Goal: Task Accomplishment & Management: Use online tool/utility

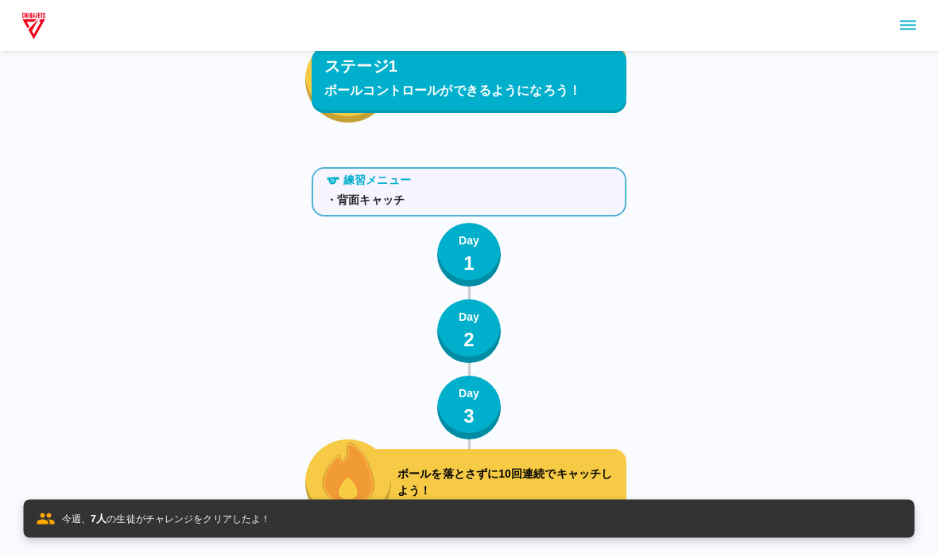
scroll to position [6192, 0]
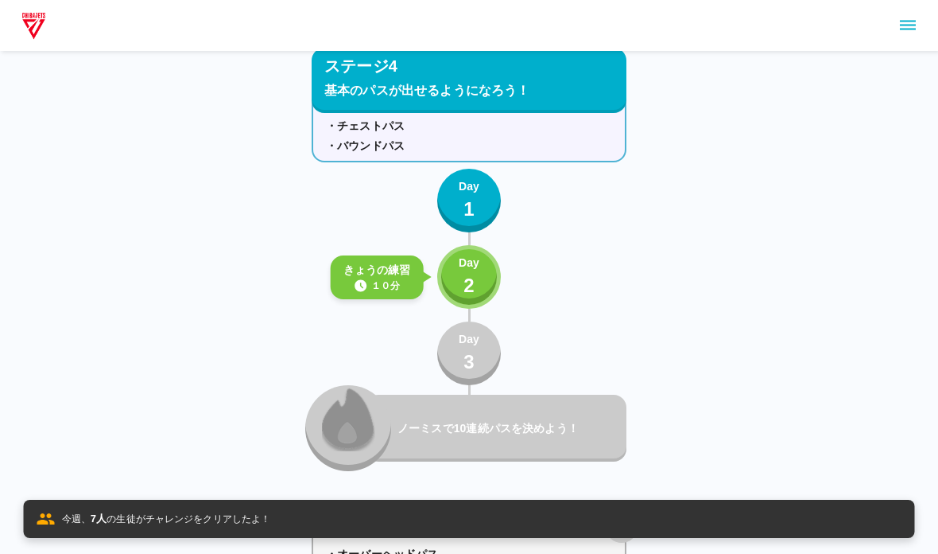
click at [476, 291] on div "Day 2" at bounding box center [469, 276] width 21 height 45
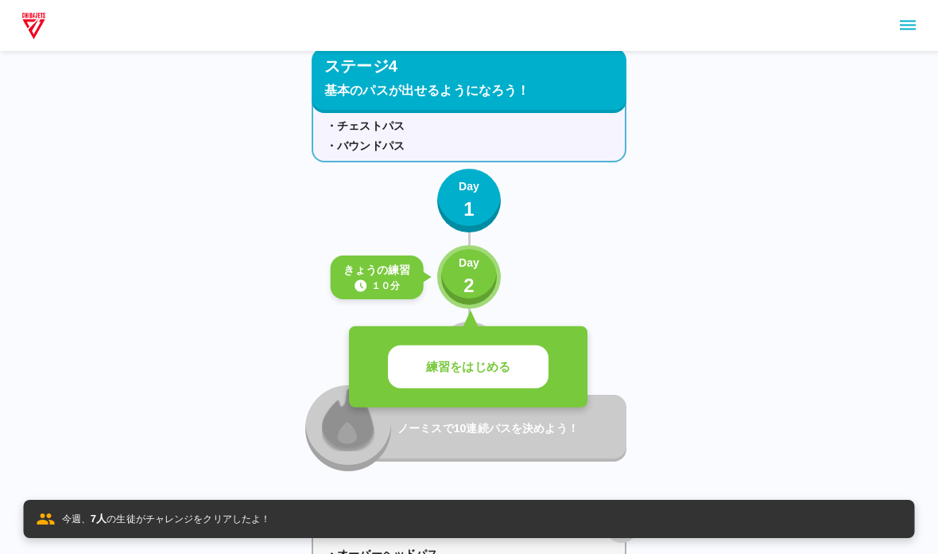
click at [477, 355] on button "練習をはじめる" at bounding box center [468, 367] width 161 height 44
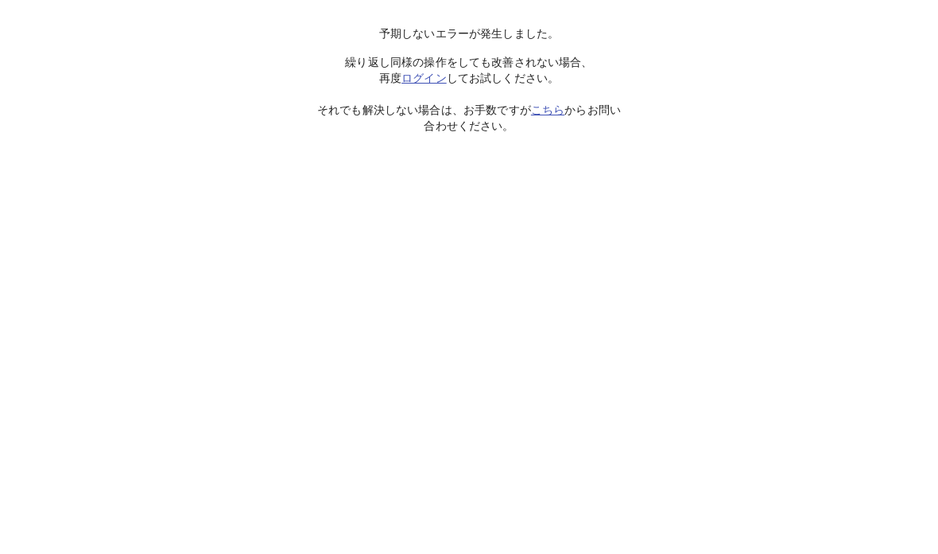
click at [36, 2] on html "予期しないエラーが発生しました。 繰り返し同様の操作をしても改善されない場合、 再度 ログイン してお試しください。 それでも解決しない場合は、お手数ですが …" at bounding box center [469, 67] width 938 height 134
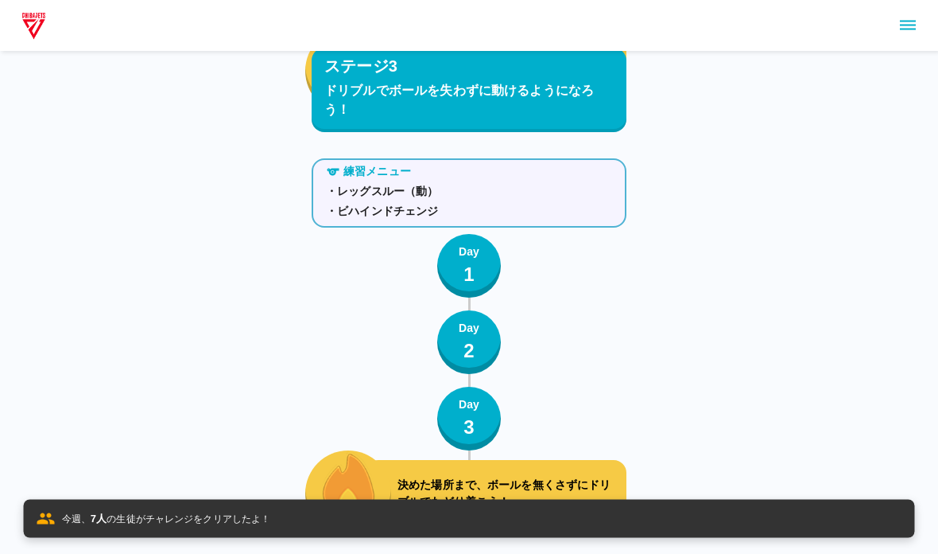
scroll to position [6192, 0]
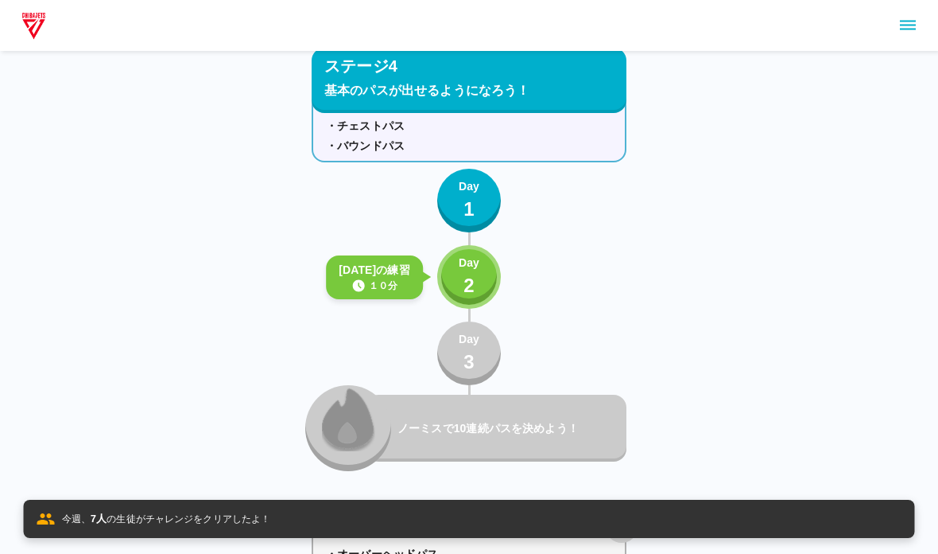
click at [453, 297] on button "Day 2" at bounding box center [469, 277] width 64 height 64
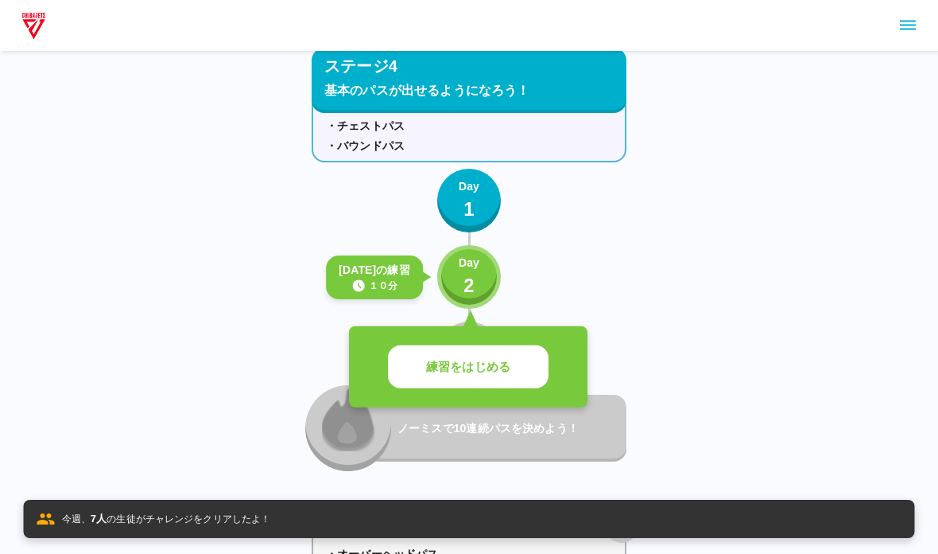
click at [436, 374] on p "練習をはじめる" at bounding box center [468, 367] width 84 height 18
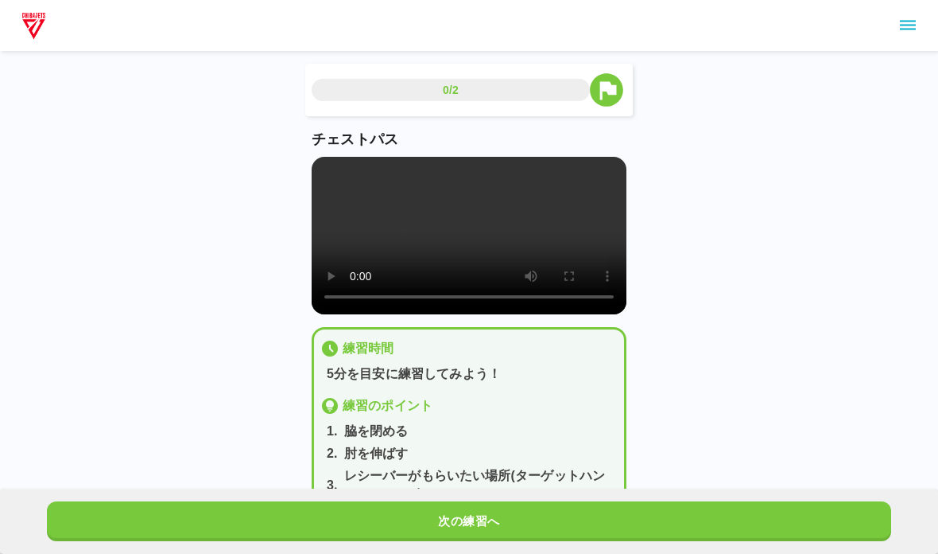
click at [380, 252] on video at bounding box center [469, 235] width 315 height 157
click at [374, 273] on video at bounding box center [469, 235] width 315 height 157
click at [323, 177] on video at bounding box center [469, 235] width 315 height 157
click at [95, 515] on button "次の練習へ" at bounding box center [469, 521] width 845 height 40
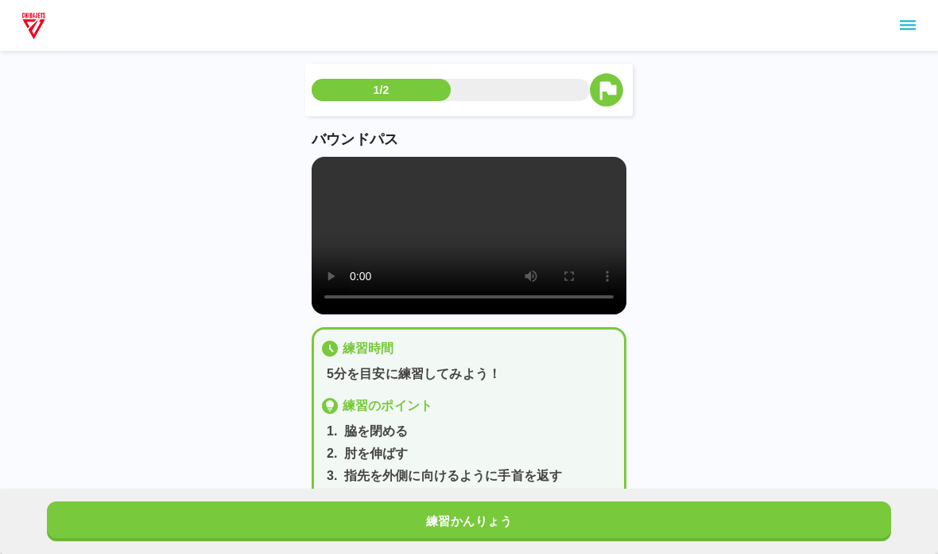
click at [317, 164] on video at bounding box center [469, 235] width 315 height 157
click at [134, 513] on button "練習かんりょう" at bounding box center [469, 521] width 845 height 40
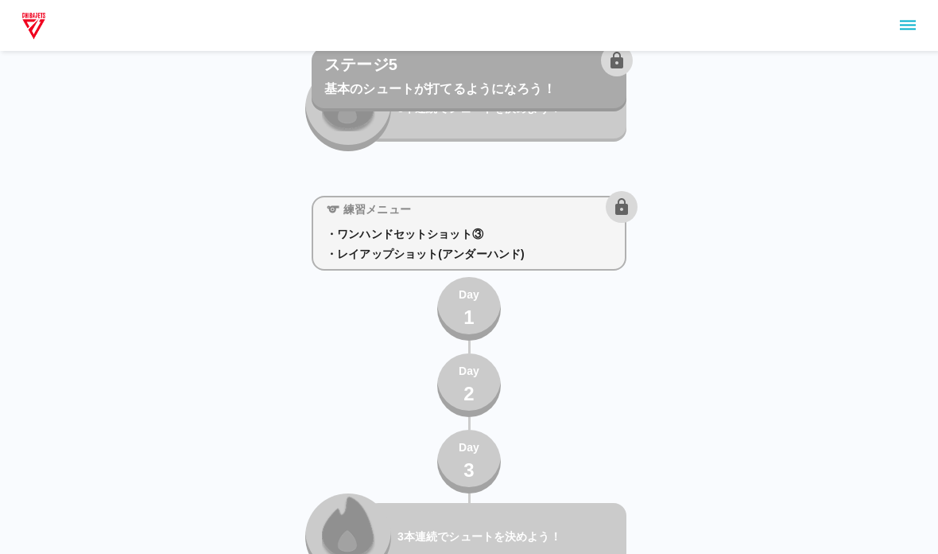
scroll to position [7307, 0]
